Goal: Task Accomplishment & Management: Use online tool/utility

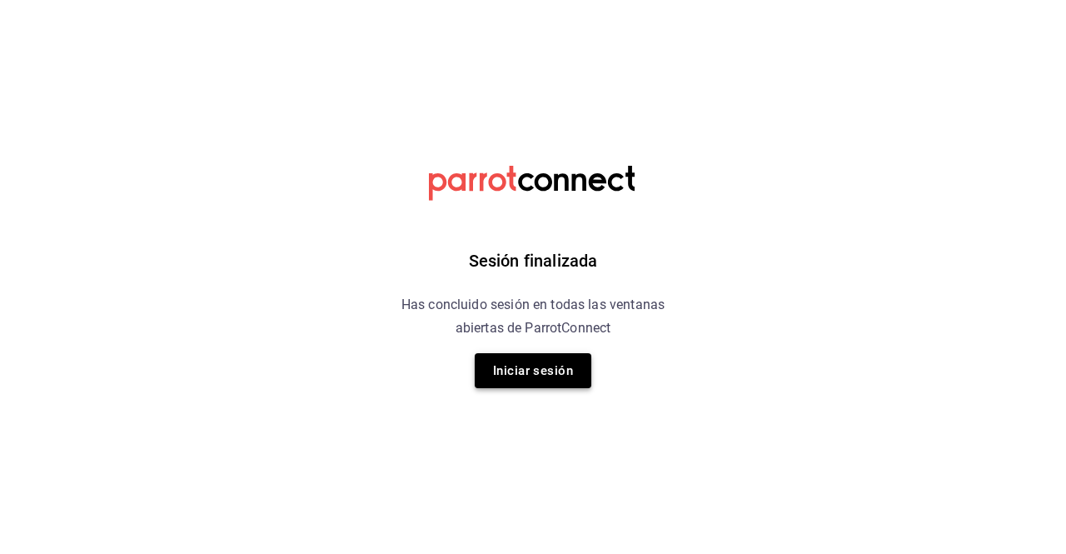
click at [522, 362] on button "Iniciar sesión" at bounding box center [533, 370] width 117 height 35
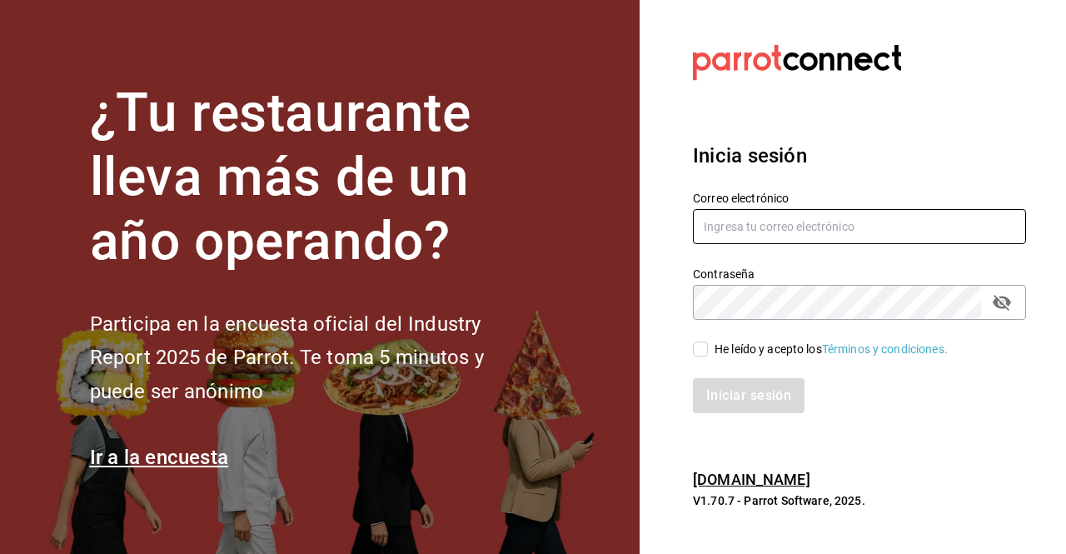
type input "rene.valdez@grupocosteno.com"
click at [702, 347] on input "He leído y acepto los Términos y condiciones." at bounding box center [700, 349] width 15 height 15
checkbox input "true"
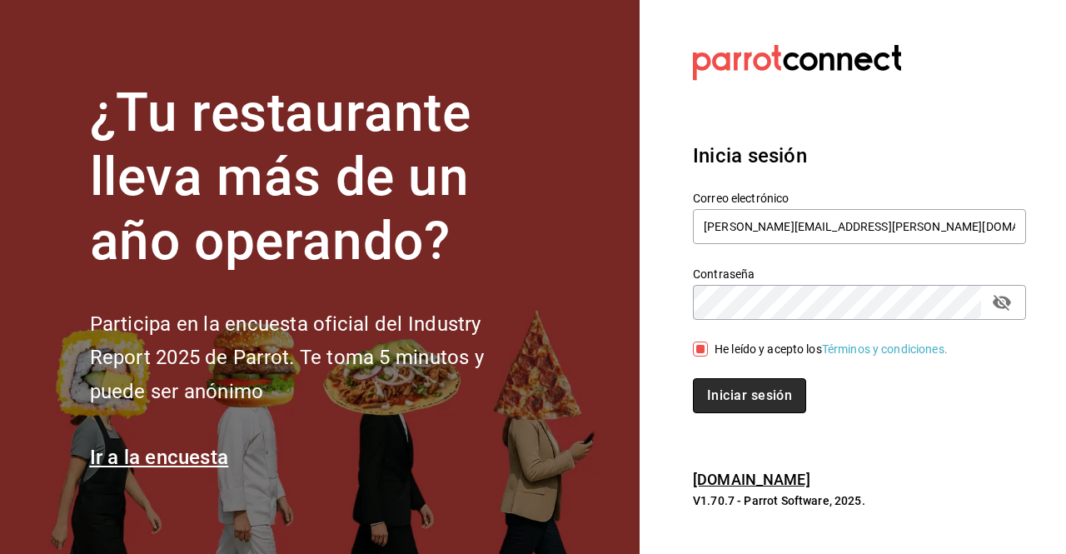
click at [738, 392] on button "Iniciar sesión" at bounding box center [749, 395] width 113 height 35
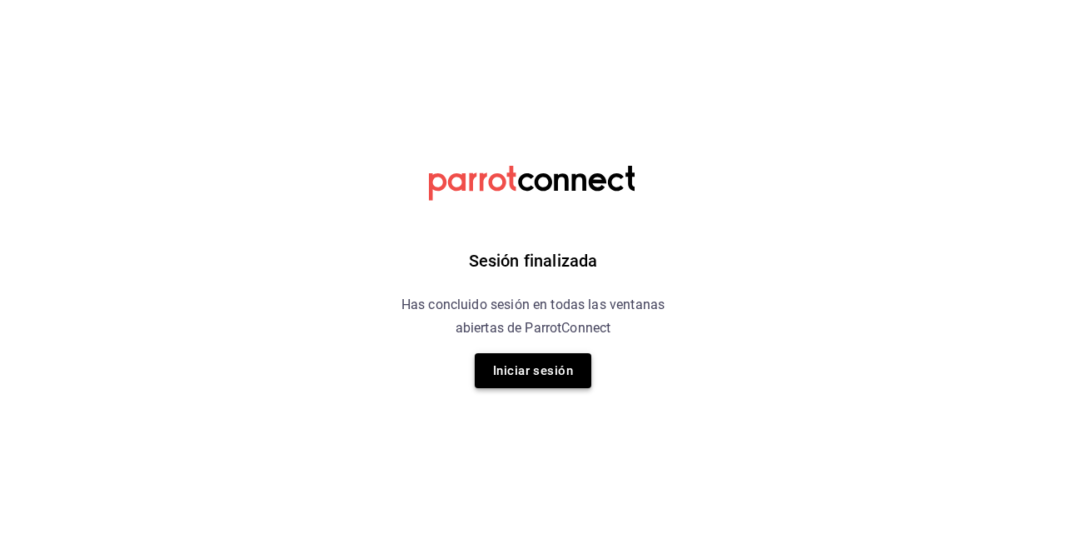
click at [535, 367] on button "Iniciar sesión" at bounding box center [533, 370] width 117 height 35
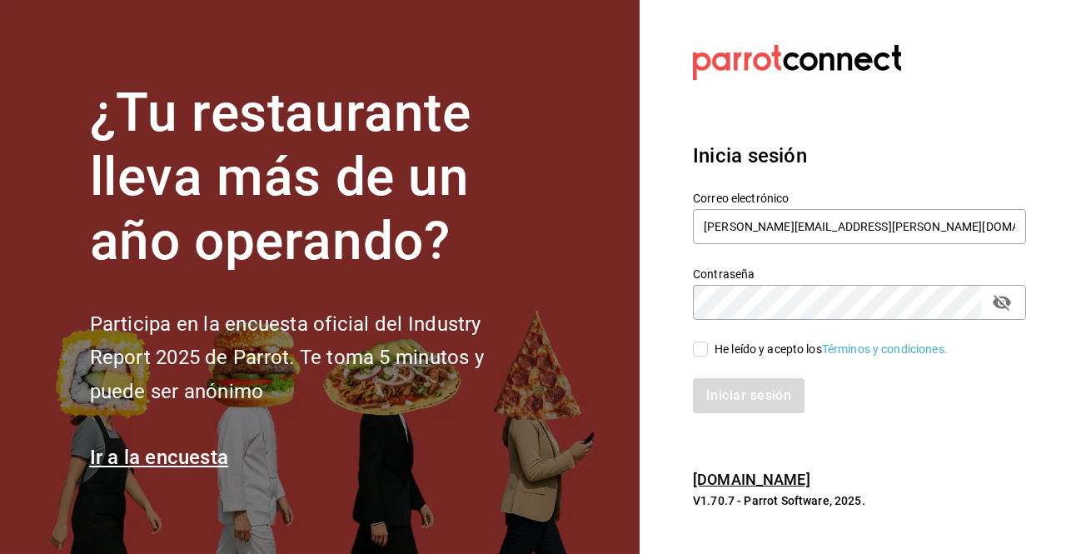
click at [702, 347] on input "He leído y acepto los Términos y condiciones." at bounding box center [700, 349] width 15 height 15
checkbox input "true"
click at [731, 401] on button "Iniciar sesión" at bounding box center [749, 395] width 113 height 35
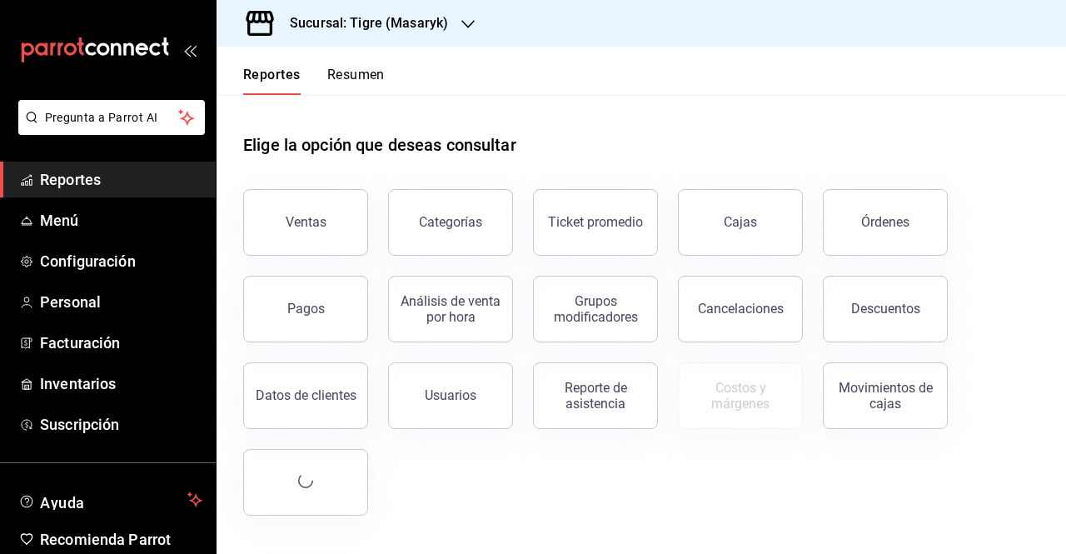
click at [280, 229] on button "Ventas" at bounding box center [305, 222] width 125 height 67
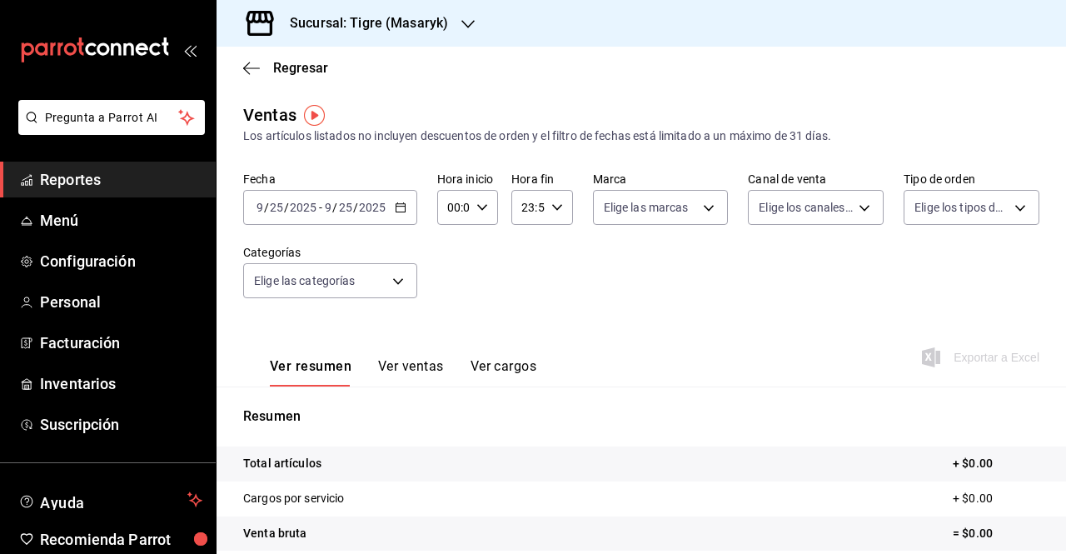
click at [401, 207] on icon "button" at bounding box center [401, 208] width 12 height 12
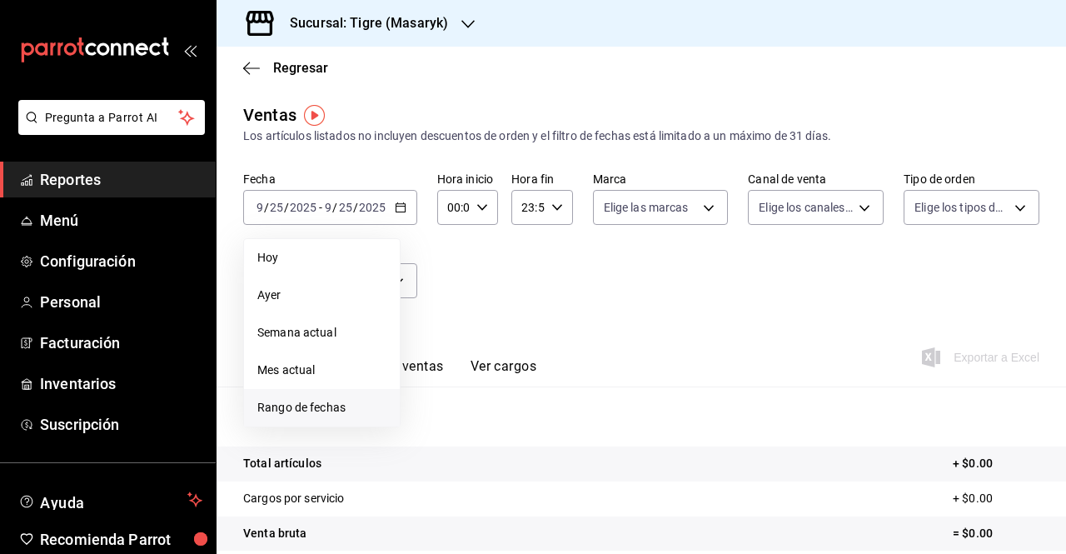
click at [285, 408] on span "Rango de fechas" at bounding box center [321, 407] width 129 height 17
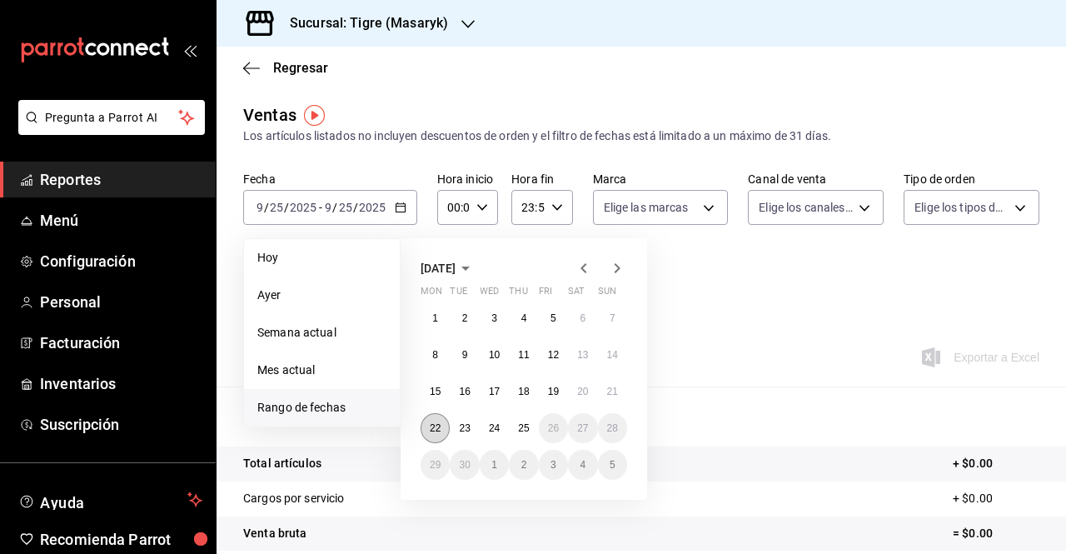
click at [446, 432] on button "22" at bounding box center [435, 428] width 29 height 30
click at [520, 417] on button "25" at bounding box center [523, 428] width 29 height 30
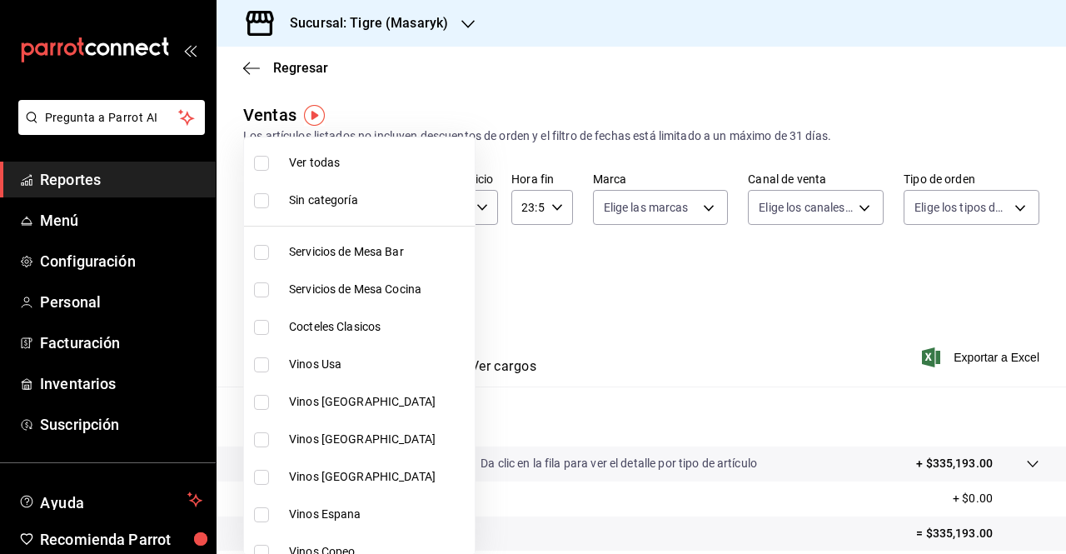
click at [403, 279] on body "Pregunta a Parrot AI Reportes Menú Configuración Personal Facturación Inventari…" at bounding box center [533, 277] width 1066 height 554
click at [352, 159] on span "Ver todas" at bounding box center [378, 162] width 179 height 17
type input "7cd27861-1019-4265-ada8-0a6349b72ebc,77c47ebf-2aa7-4ca3-900f-d4e8133ed13d,d84ff…"
checkbox input "true"
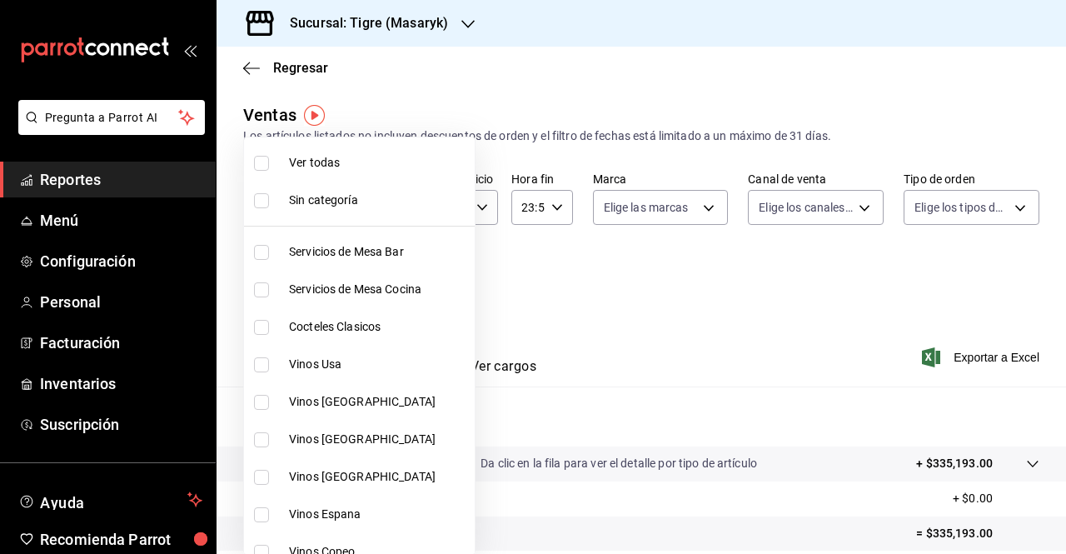
checkbox input "true"
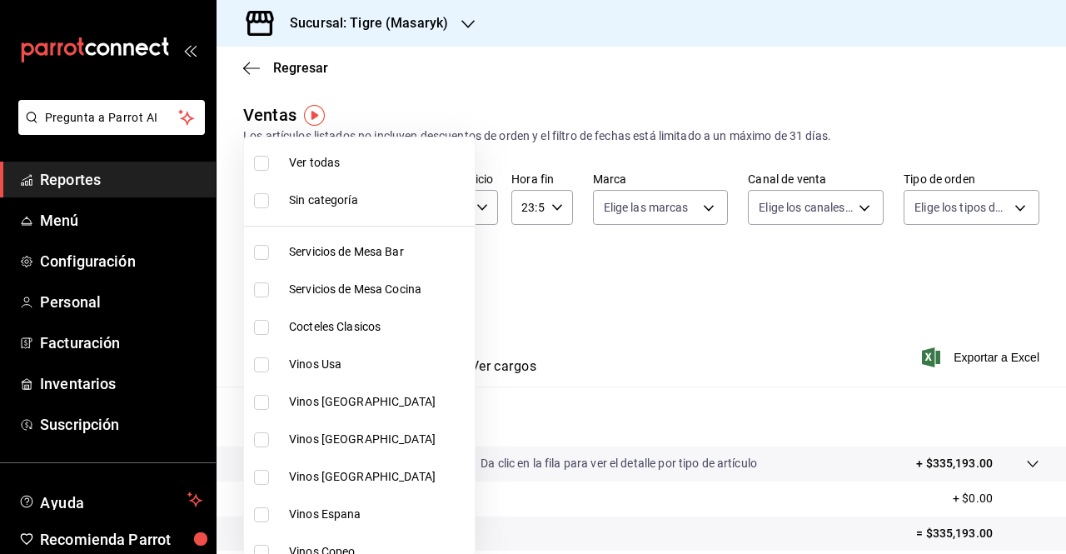
checkbox input "true"
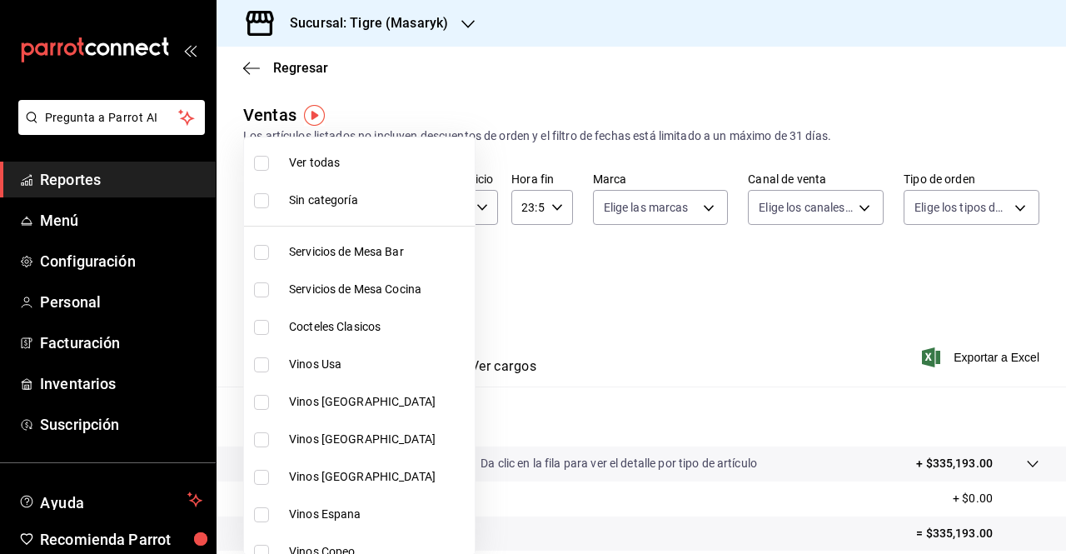
checkbox input "true"
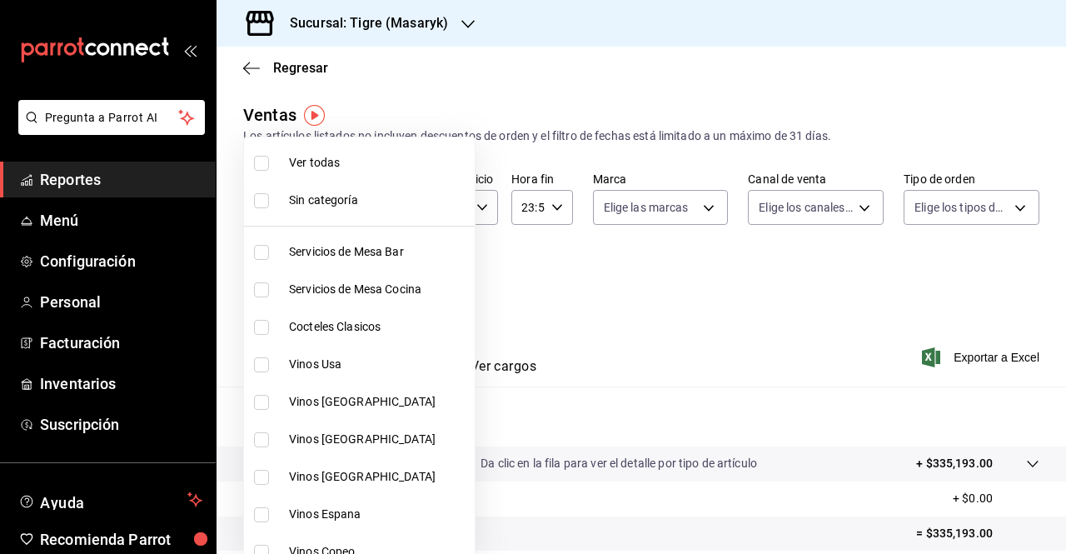
checkbox input "true"
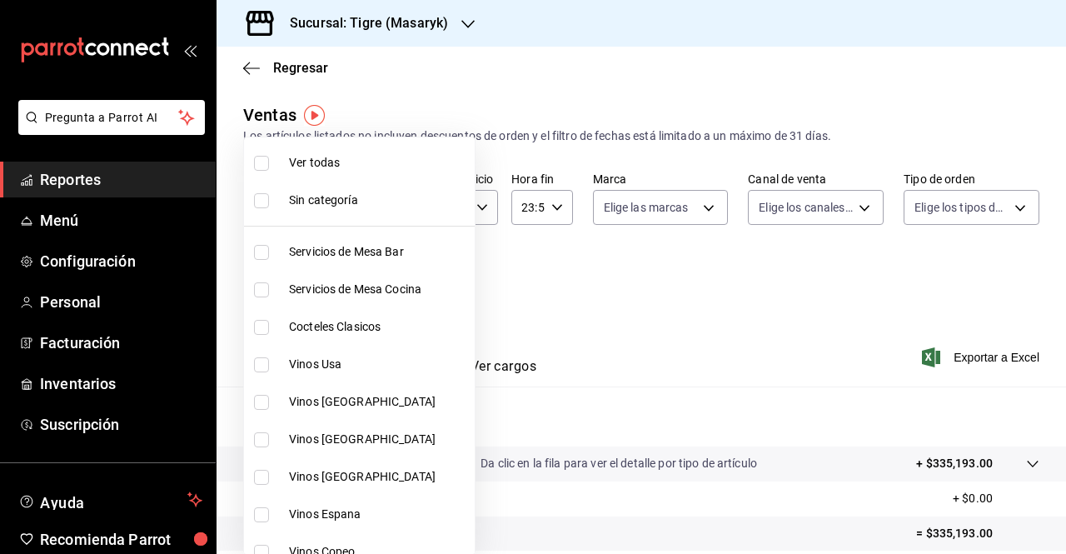
checkbox input "true"
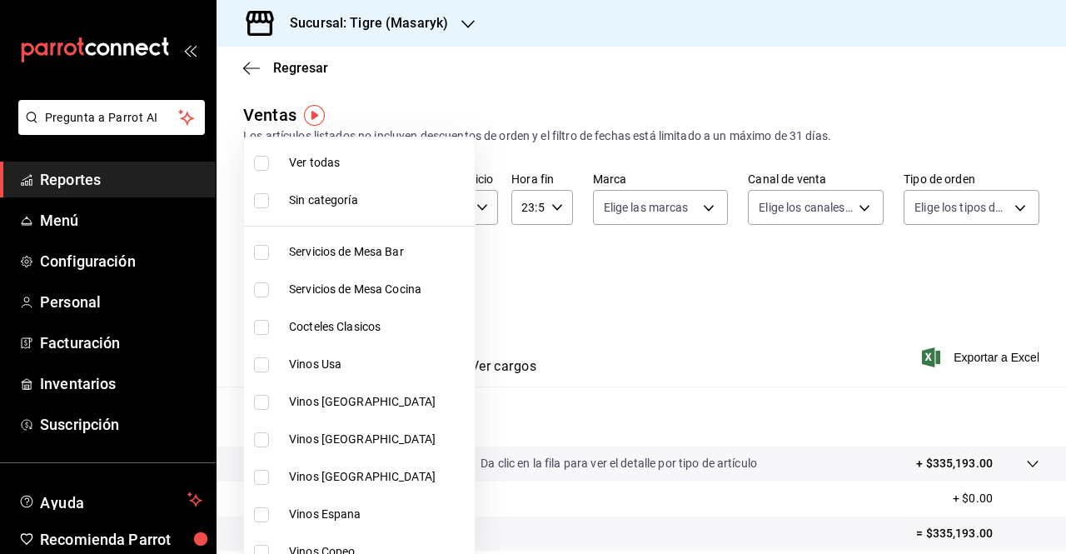
checkbox input "true"
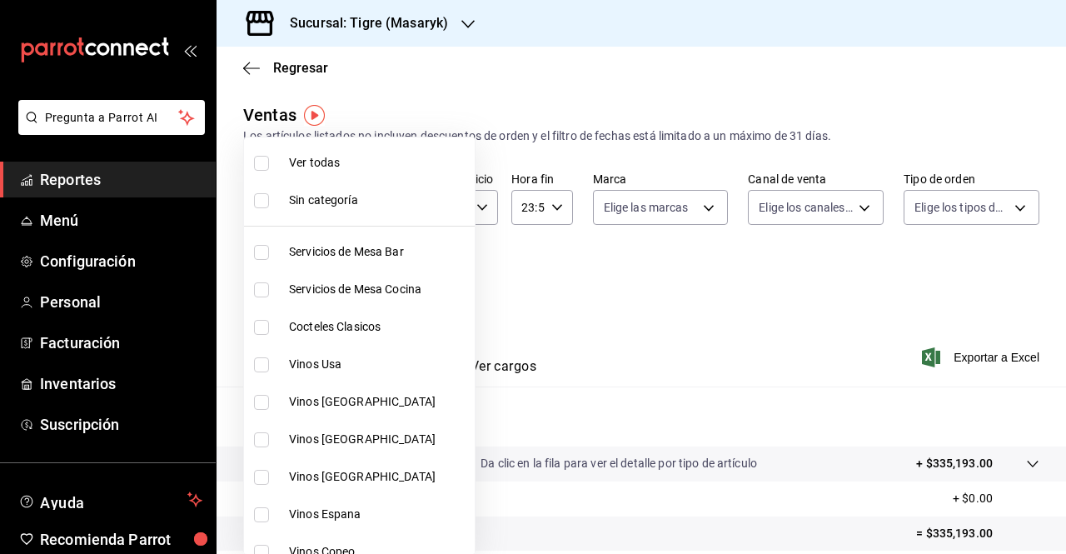
checkbox input "true"
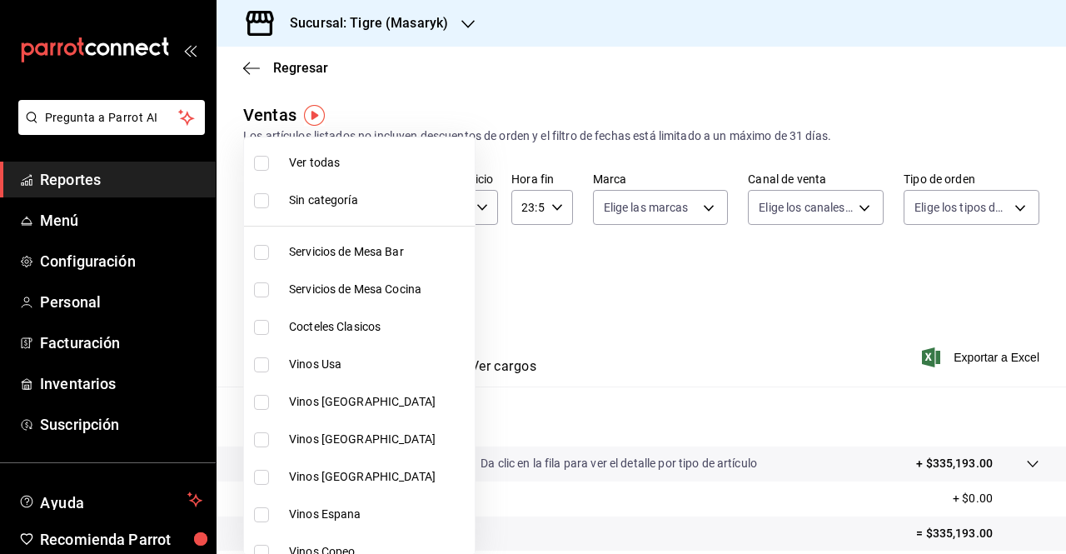
checkbox input "true"
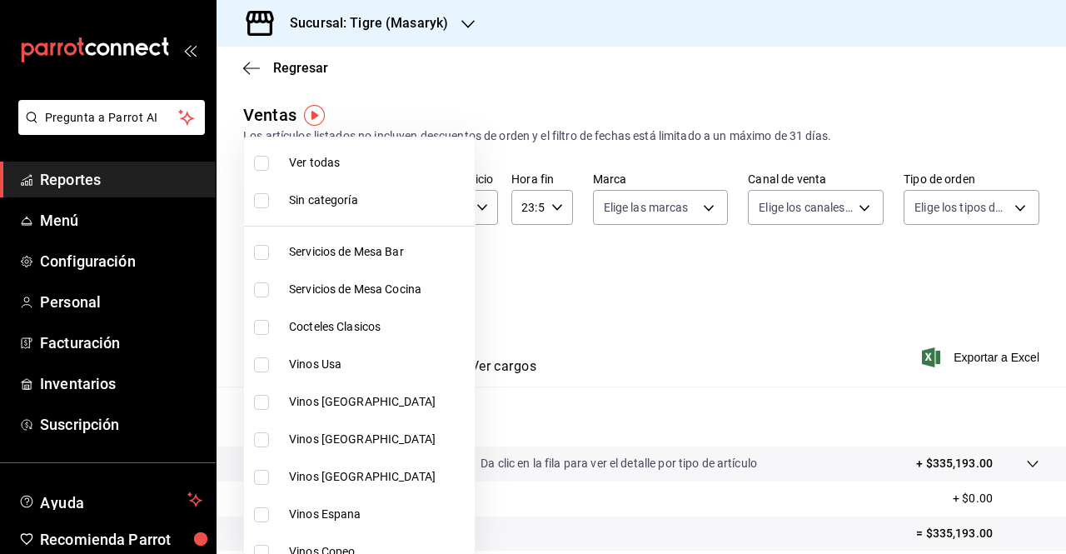
checkbox input "true"
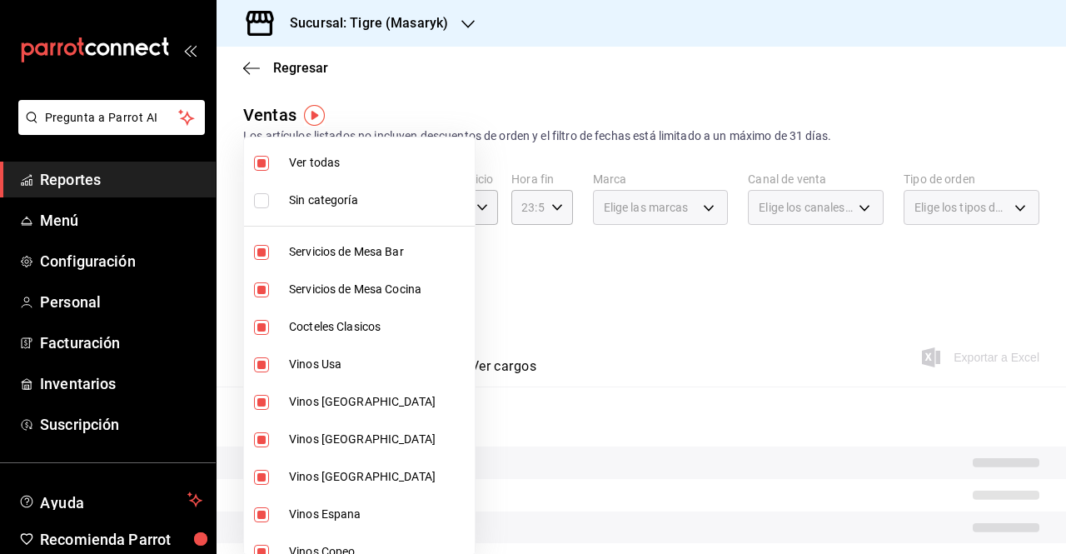
click at [506, 271] on div at bounding box center [533, 277] width 1066 height 554
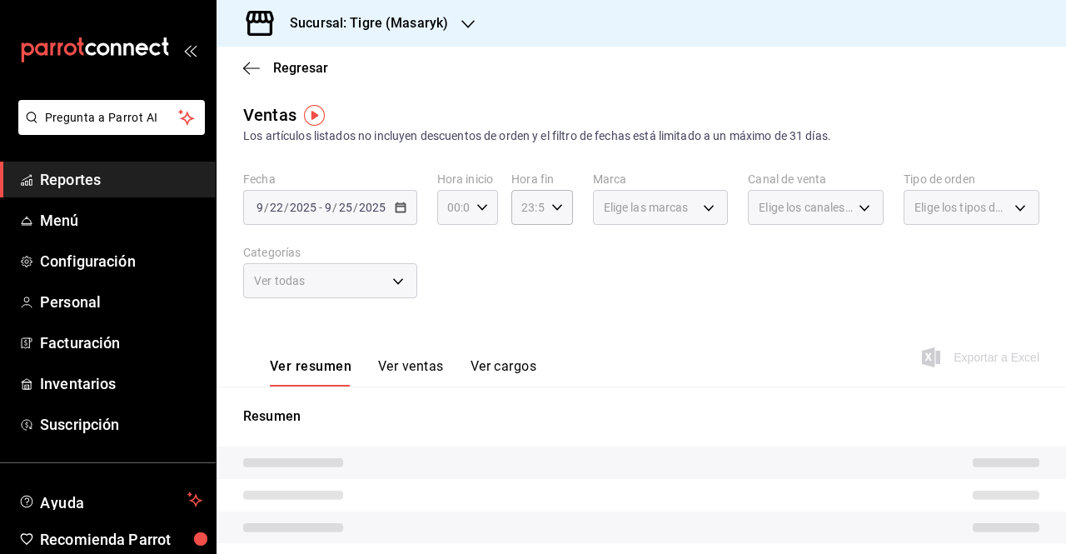
click at [471, 206] on div "00:00 Hora inicio" at bounding box center [467, 207] width 61 height 35
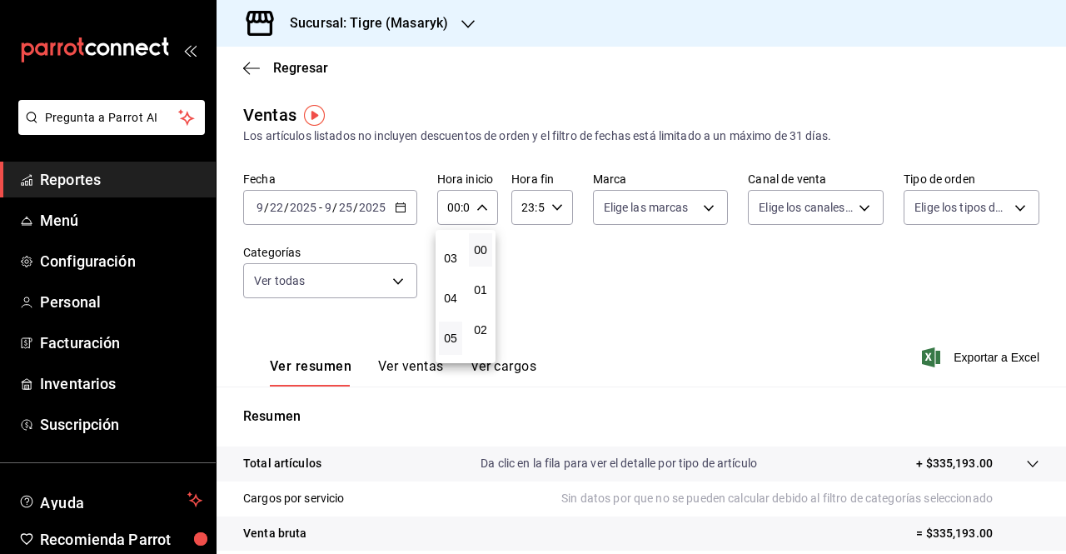
click at [451, 328] on button "05" at bounding box center [450, 338] width 23 height 33
type input "05:00"
click at [557, 204] on div at bounding box center [533, 277] width 1066 height 554
click at [551, 207] on icon "button" at bounding box center [557, 208] width 12 height 12
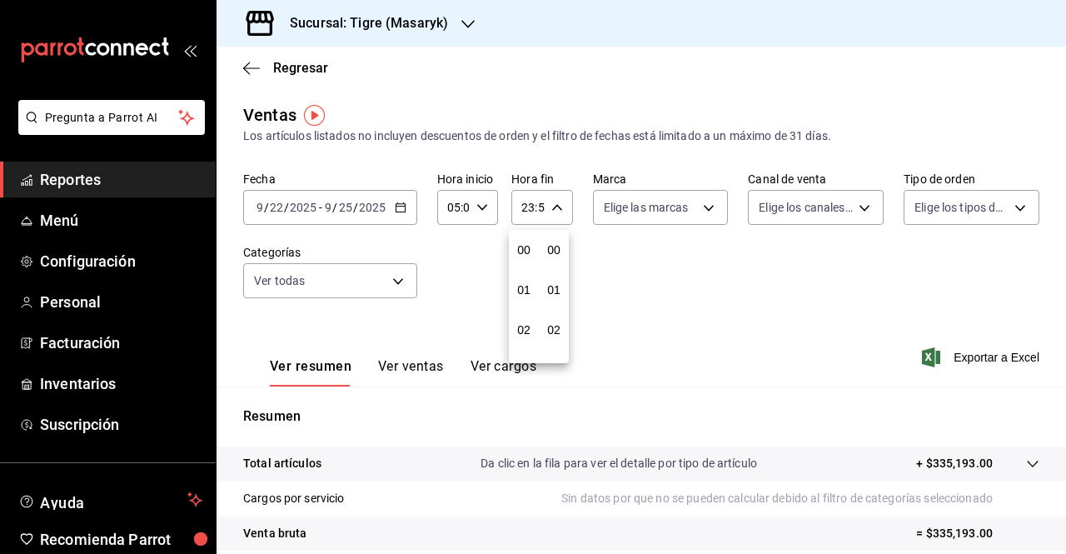
scroll to position [2266, 0]
click at [531, 258] on button "21" at bounding box center [523, 263] width 23 height 33
type input "21:59"
click at [531, 258] on button "05" at bounding box center [523, 249] width 23 height 33
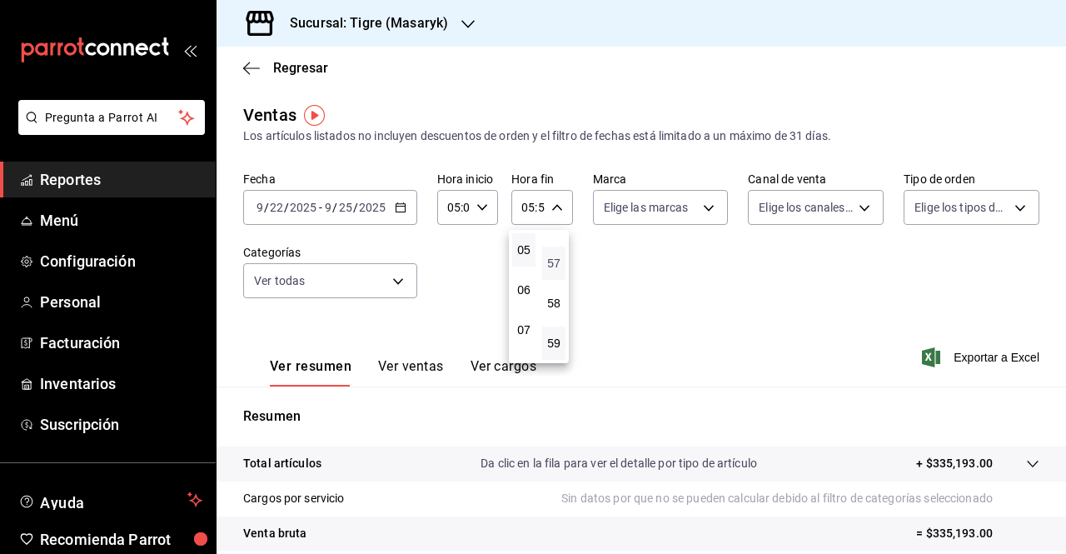
click at [556, 267] on span "57" at bounding box center [553, 263] width 3 height 13
type input "05:57"
click at [556, 257] on button "00" at bounding box center [553, 249] width 23 height 33
type input "05:00"
drag, startPoint x: 247, startPoint y: 339, endPoint x: 343, endPoint y: 351, distance: 97.3
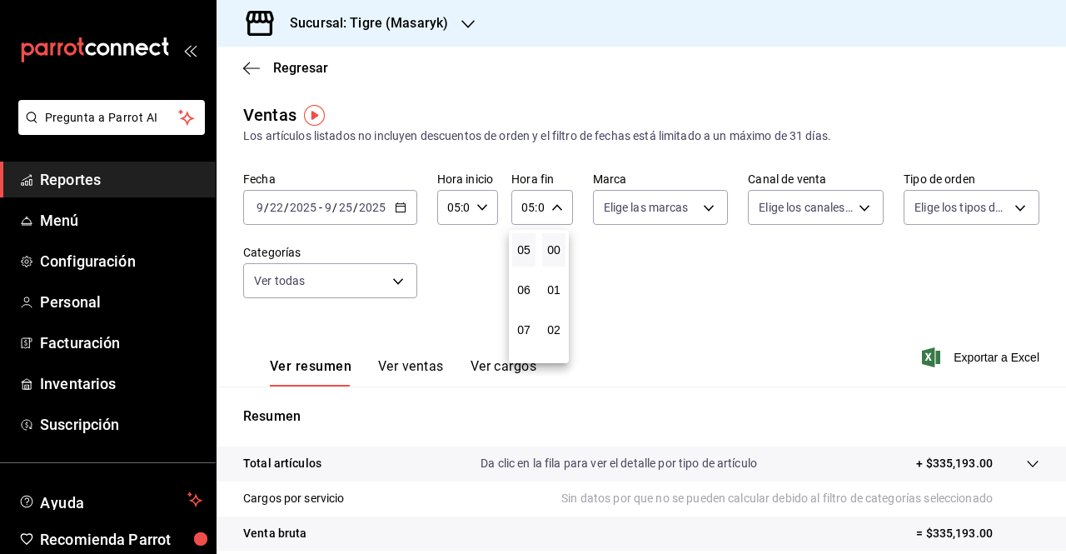
click at [343, 351] on div at bounding box center [533, 277] width 1066 height 554
click at [406, 381] on button "Ver ventas" at bounding box center [411, 372] width 66 height 28
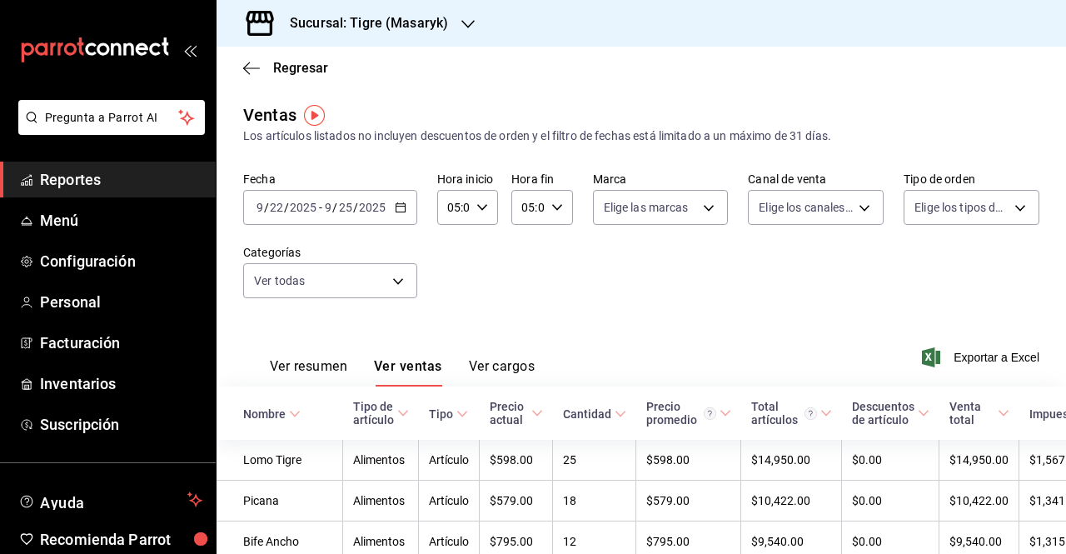
click at [354, 370] on div "Ver resumen Ver ventas Ver cargos" at bounding box center [402, 372] width 265 height 28
click at [333, 373] on button "Ver resumen" at bounding box center [308, 372] width 77 height 28
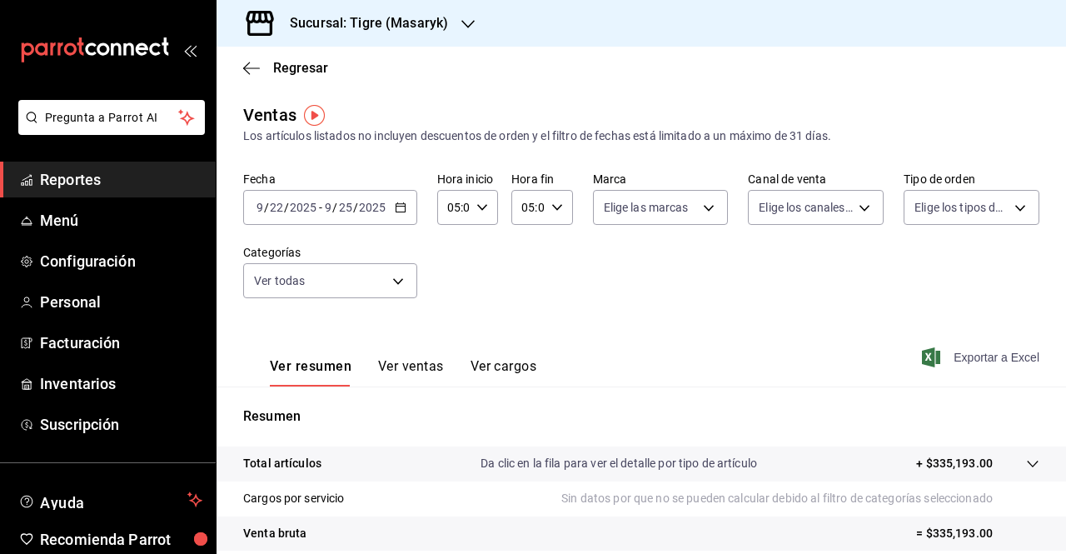
click at [955, 349] on span "Exportar a Excel" at bounding box center [982, 357] width 114 height 20
